Goal: Transaction & Acquisition: Purchase product/service

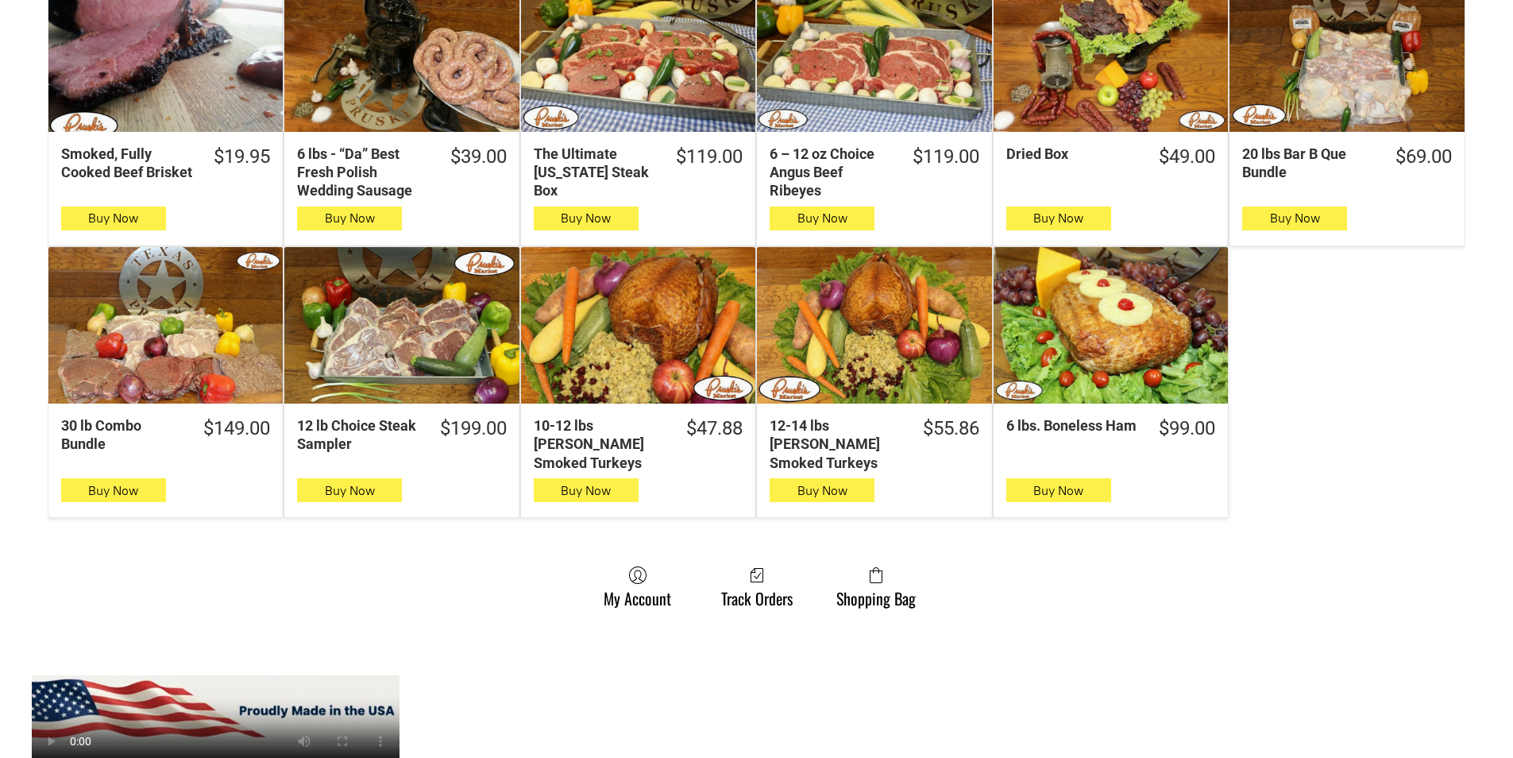
scroll to position [953, 0]
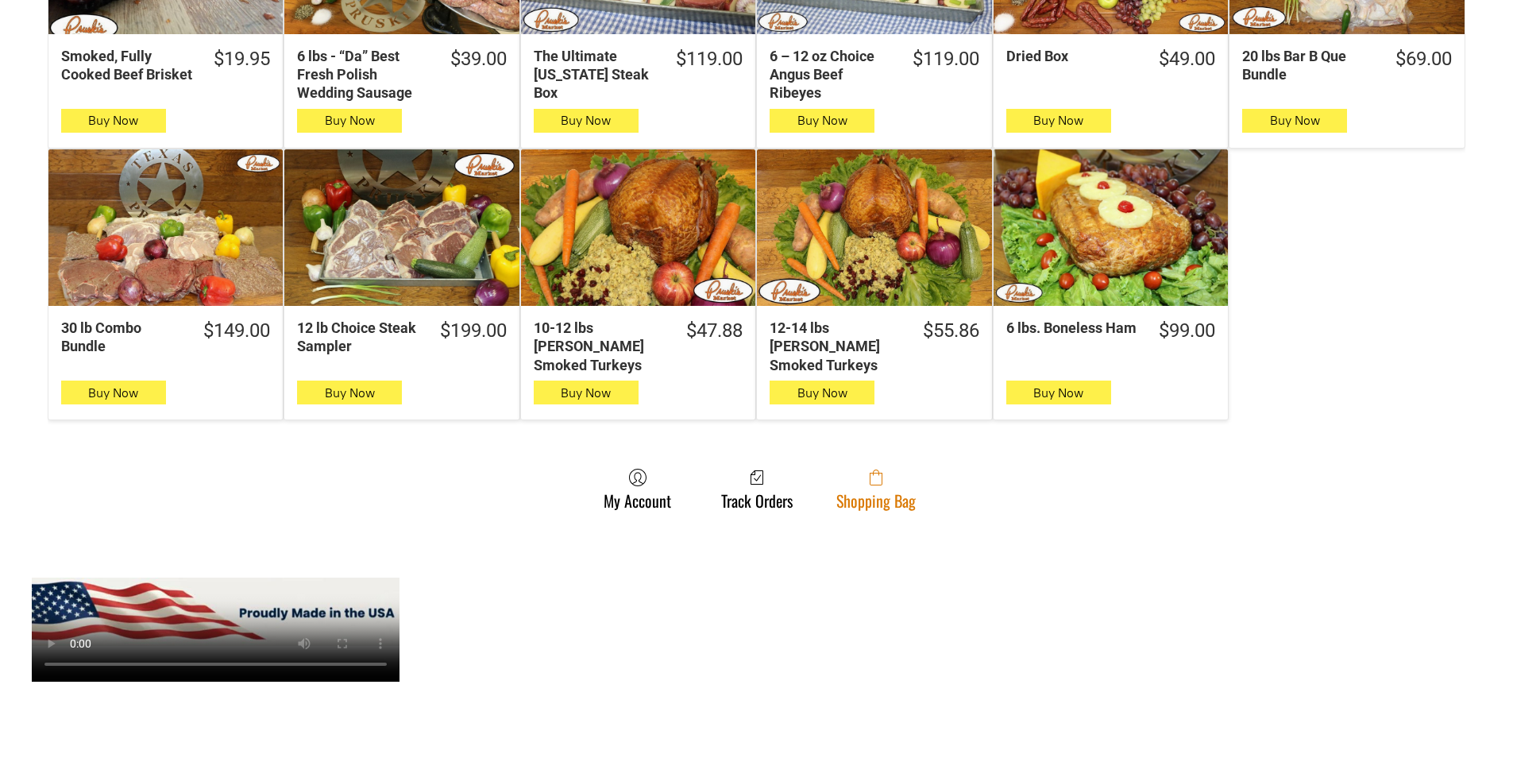
click at [840, 468] on span at bounding box center [875, 477] width 79 height 19
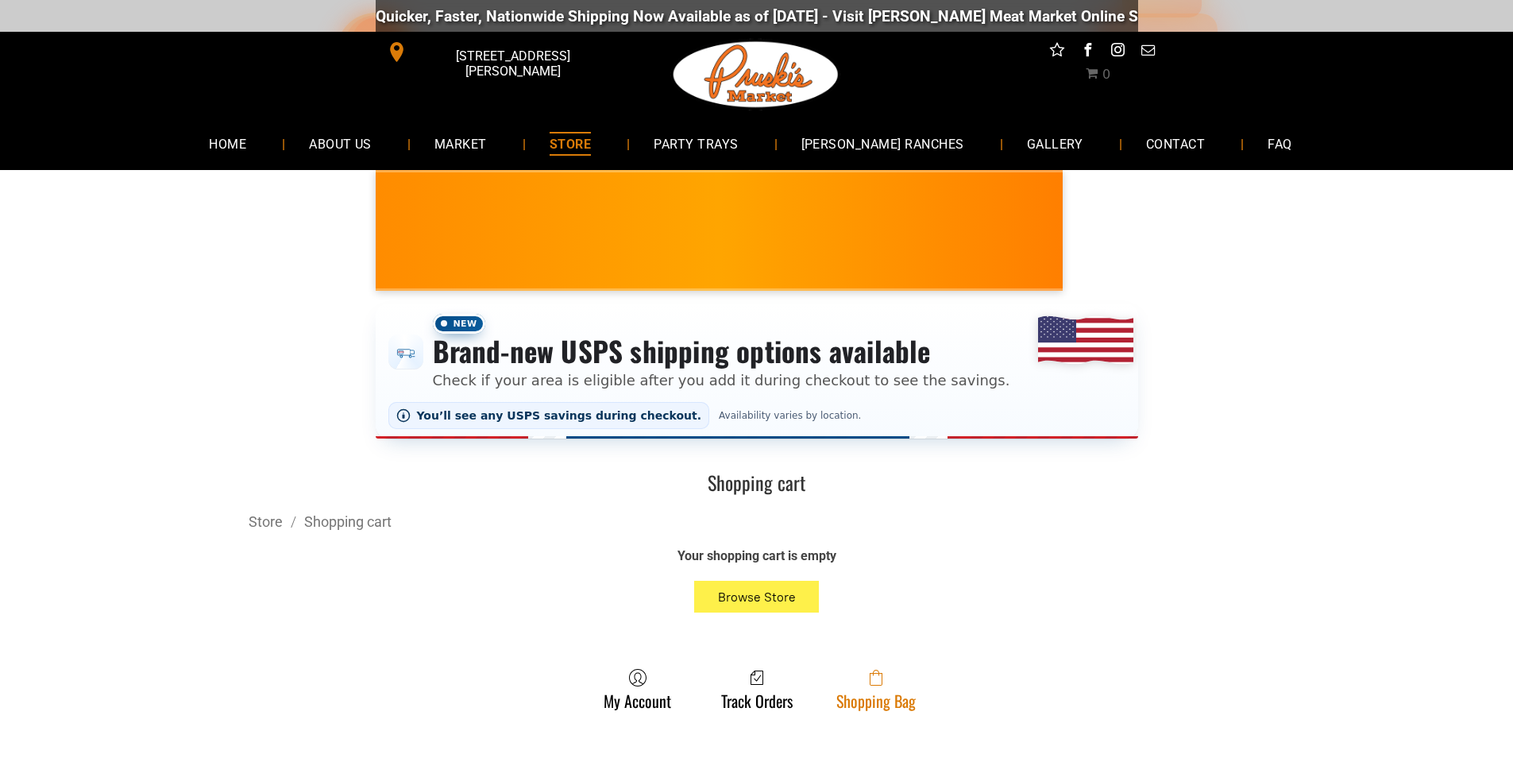
click at [892, 691] on link "Shopping Bag" at bounding box center [875, 689] width 95 height 42
click at [904, 700] on link "Shopping Bag" at bounding box center [875, 689] width 95 height 42
click at [914, 709] on link "Shopping Bag" at bounding box center [875, 689] width 95 height 42
